Goal: Navigation & Orientation: Find specific page/section

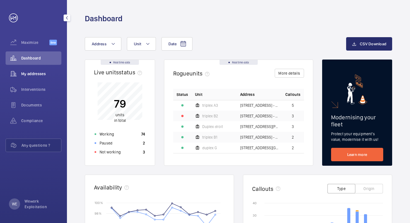
click at [34, 74] on span "My addresses" at bounding box center [41, 74] width 40 height 6
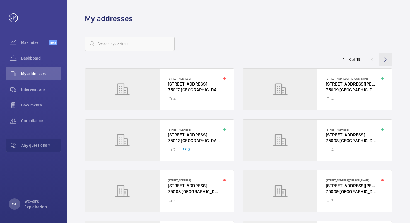
click at [385, 59] on wm-front-icon-button at bounding box center [385, 59] width 13 height 13
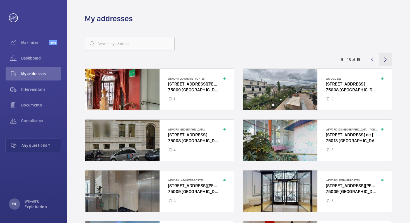
click at [385, 59] on wm-front-icon-button at bounding box center [385, 59] width 13 height 13
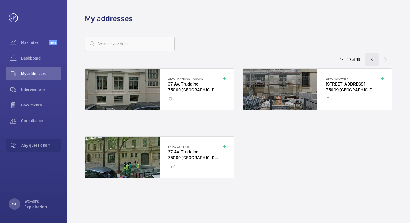
click at [374, 59] on wm-front-icon-button at bounding box center [371, 59] width 13 height 13
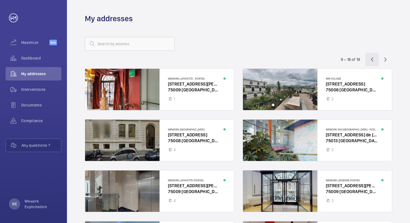
click at [371, 60] on wm-front-icon-button at bounding box center [371, 59] width 13 height 13
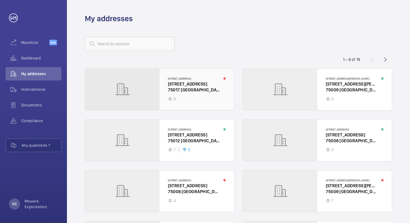
click at [148, 88] on div at bounding box center [159, 89] width 149 height 41
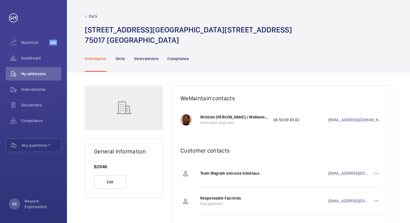
click at [110, 60] on nav "Information Units Interventions Compliance" at bounding box center [137, 58] width 104 height 26
click at [121, 59] on p "Units" at bounding box center [120, 59] width 10 height 6
